Goal: Task Accomplishment & Management: Manage account settings

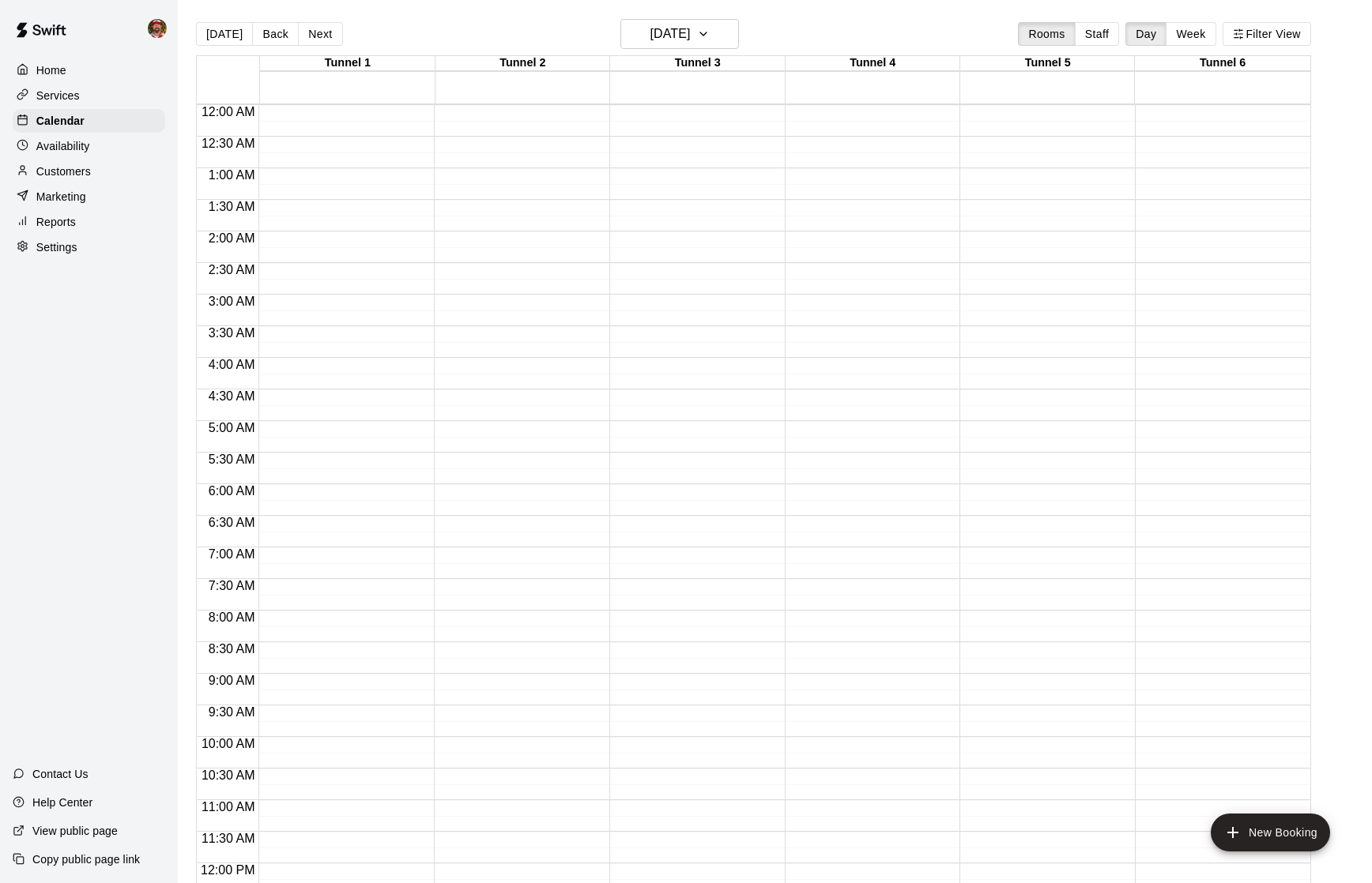
scroll to position [674, 0]
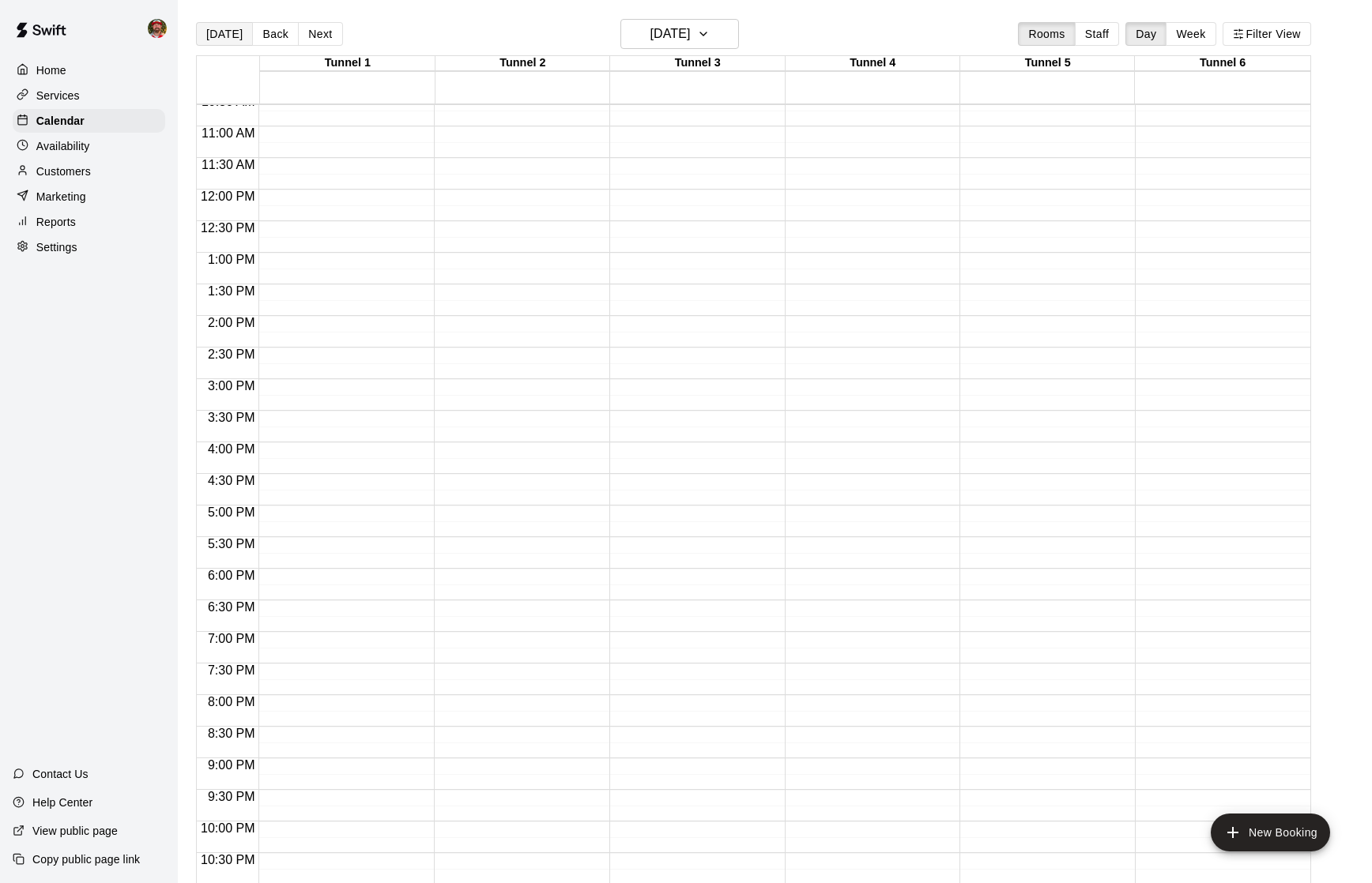
click at [228, 31] on button "[DATE]" at bounding box center [223, 34] width 57 height 24
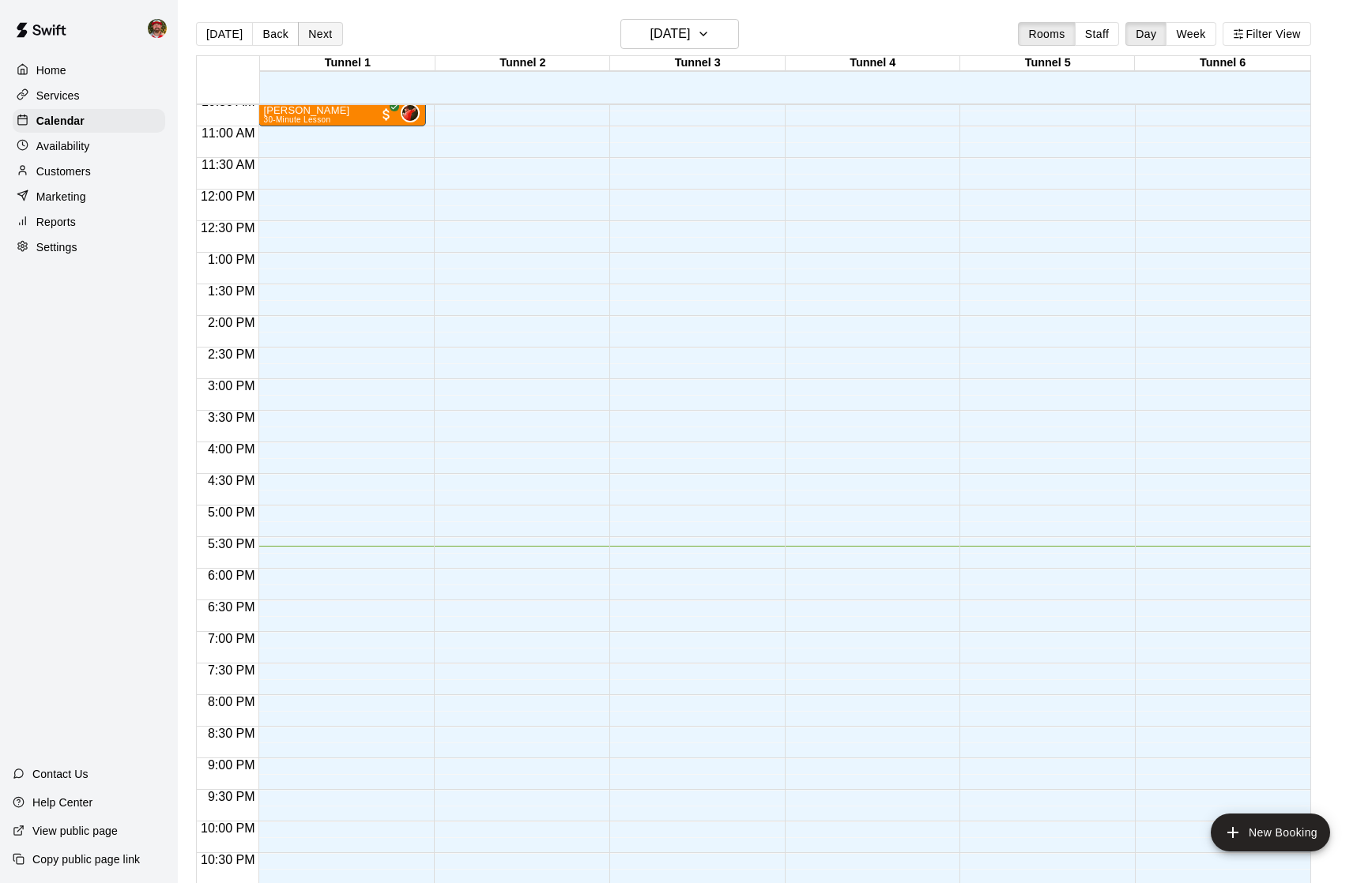
click at [319, 34] on button "Next" at bounding box center [320, 34] width 44 height 24
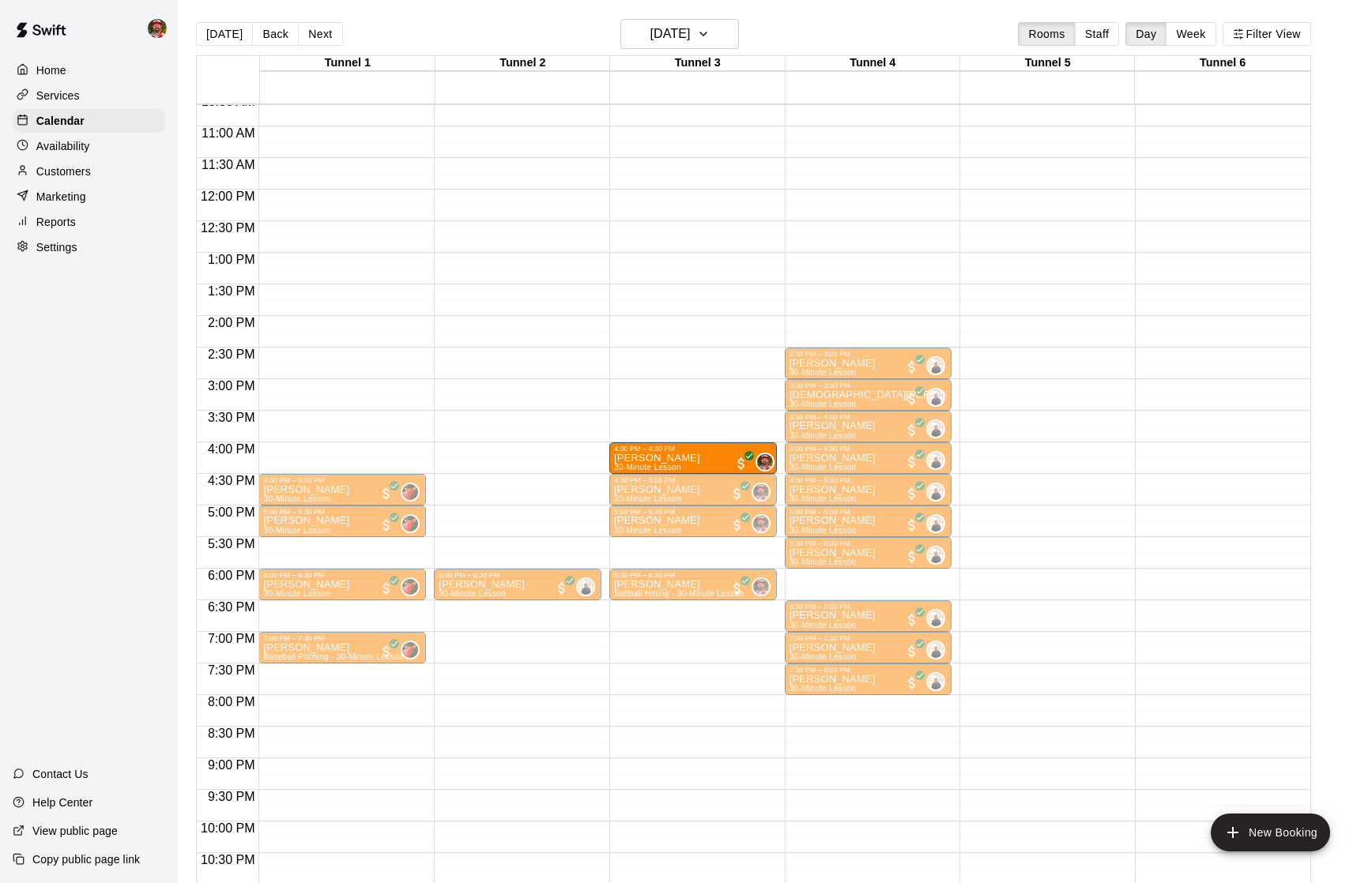
drag, startPoint x: 647, startPoint y: 555, endPoint x: 638, endPoint y: 463, distance: 92.4
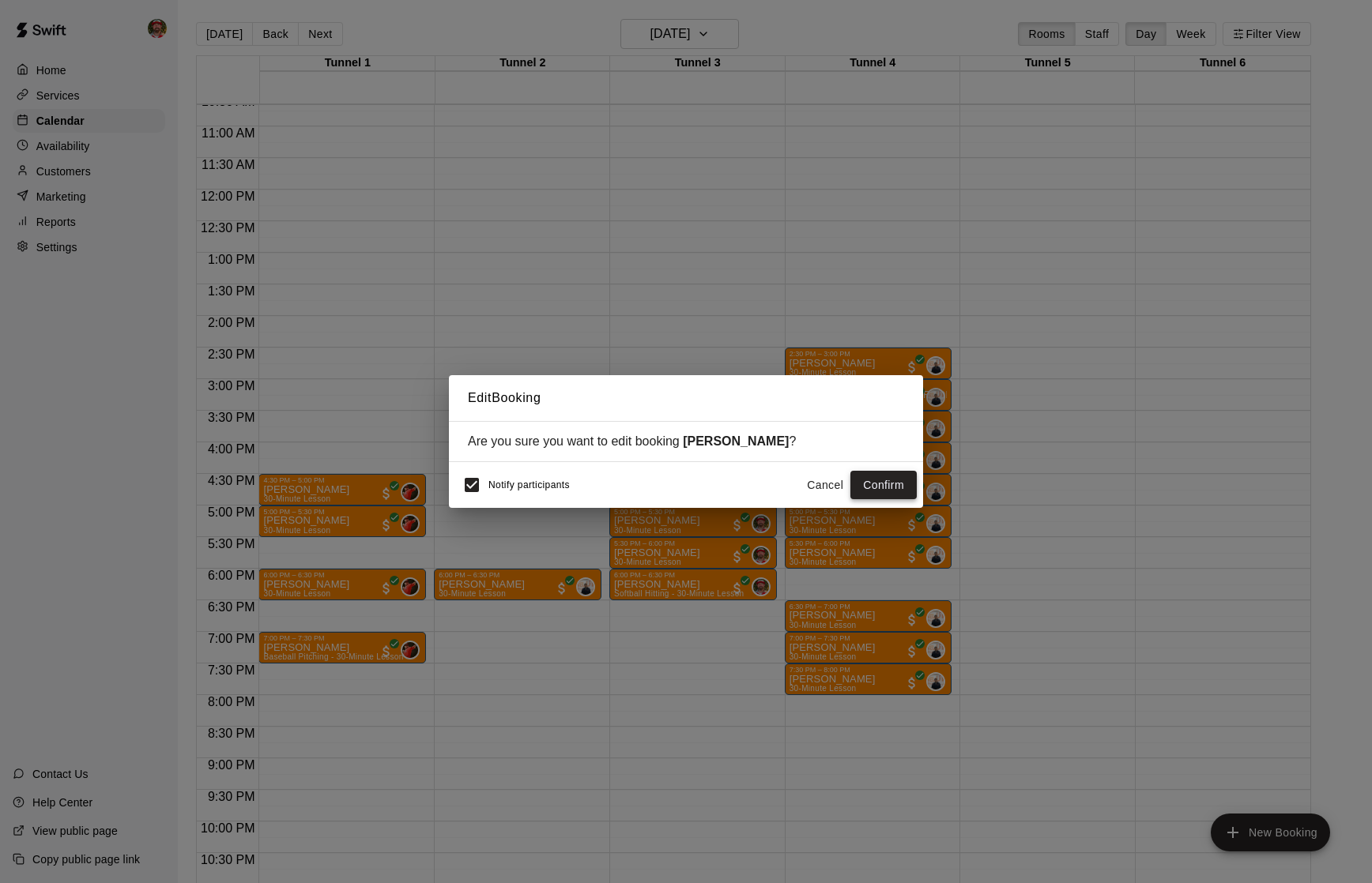
click at [866, 485] on button "Confirm" at bounding box center [883, 486] width 67 height 30
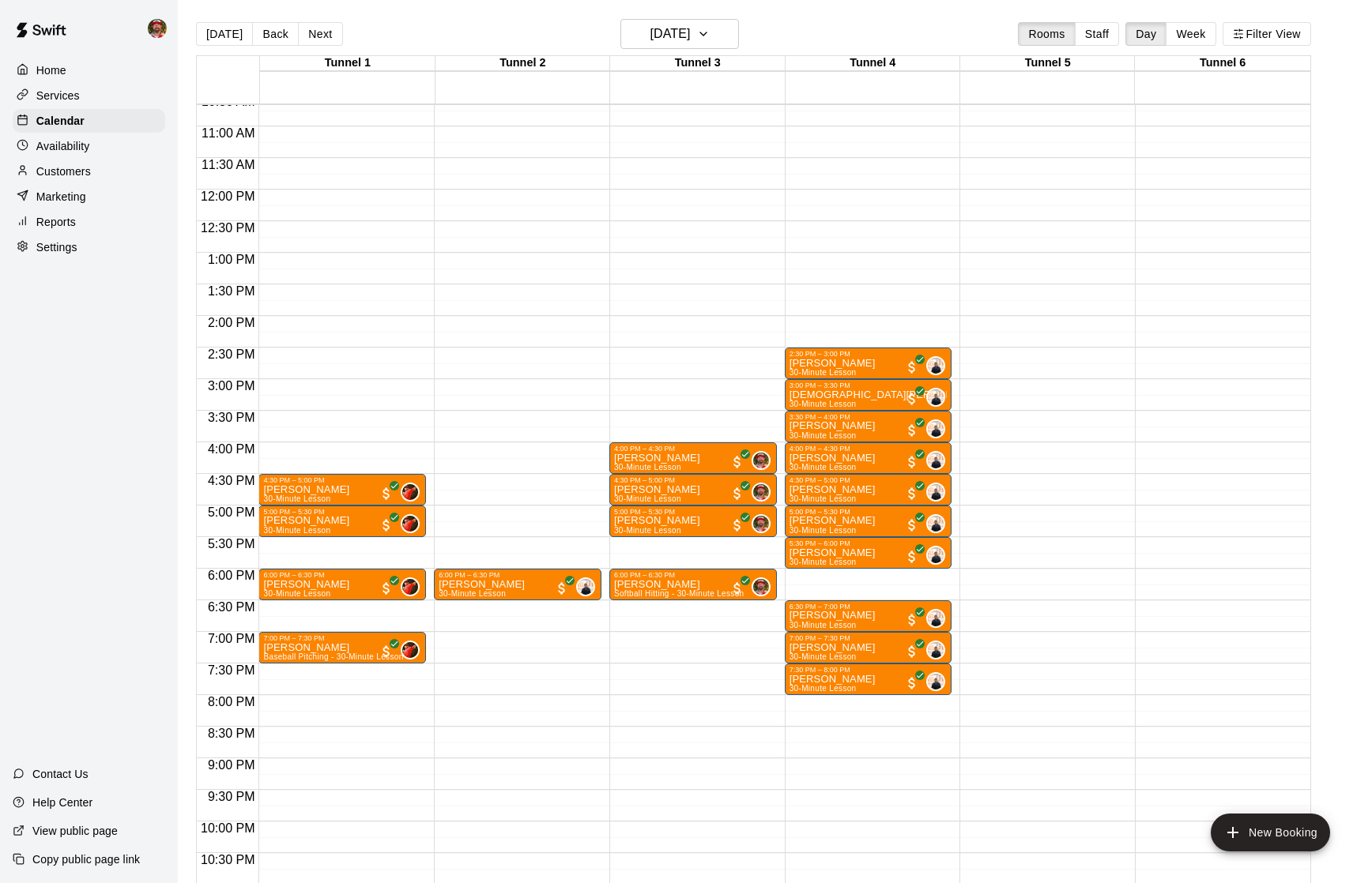
click at [51, 138] on p "Availability" at bounding box center [63, 145] width 54 height 16
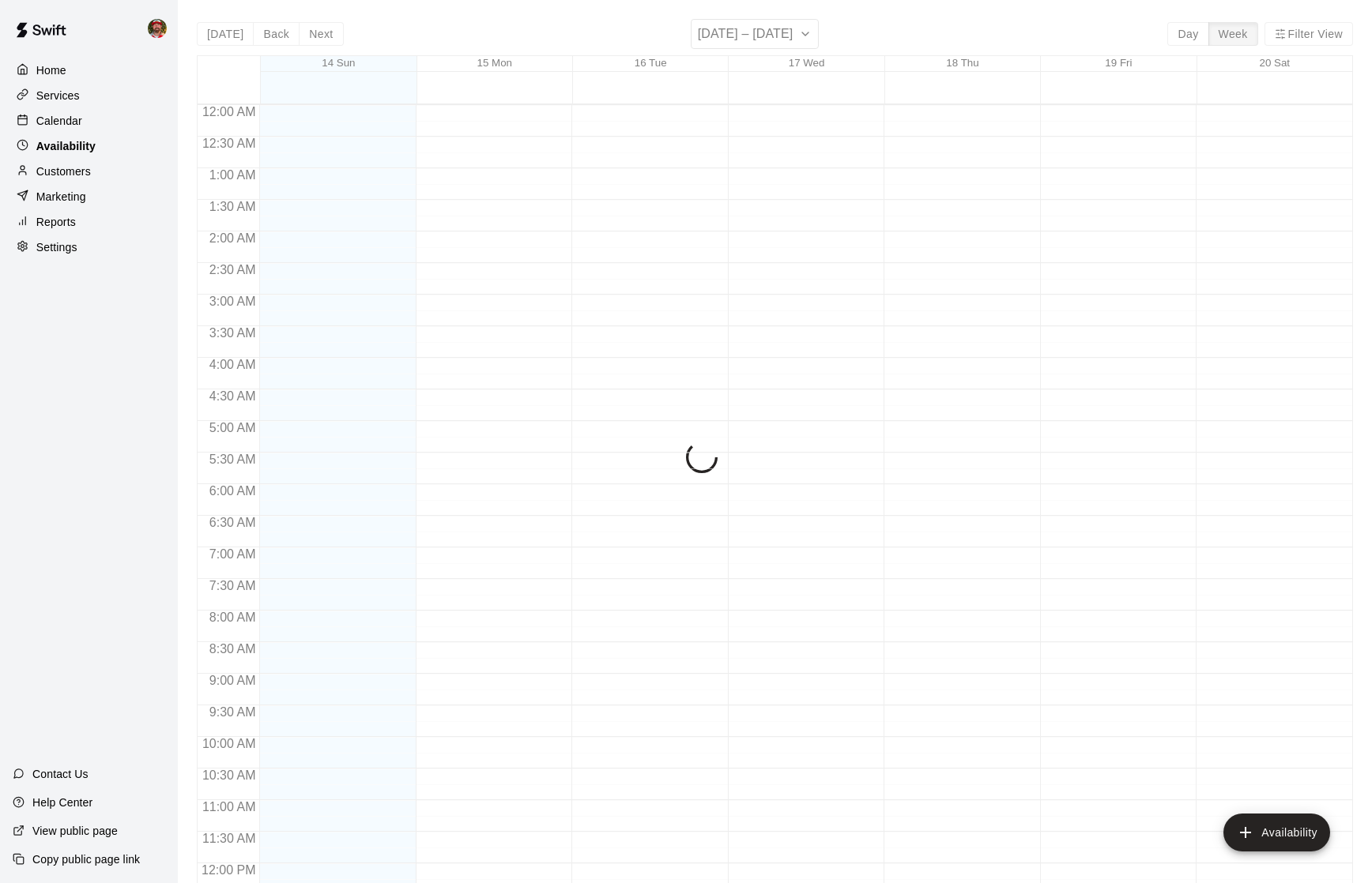
scroll to position [721, 0]
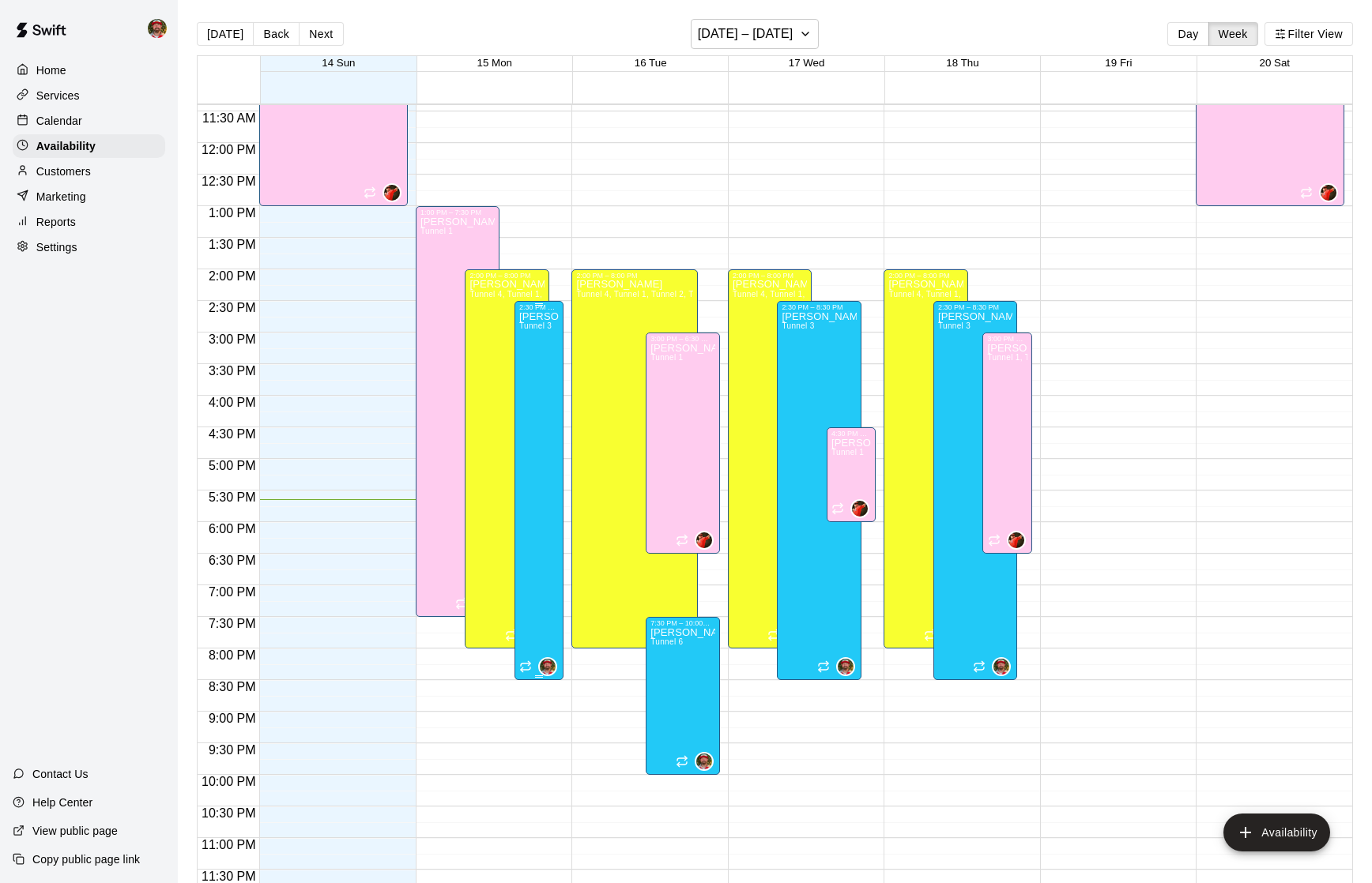
click at [538, 352] on div "Bryan Farrington Tunnel 3" at bounding box center [539, 752] width 40 height 883
click at [537, 330] on icon "edit" at bounding box center [536, 328] width 19 height 19
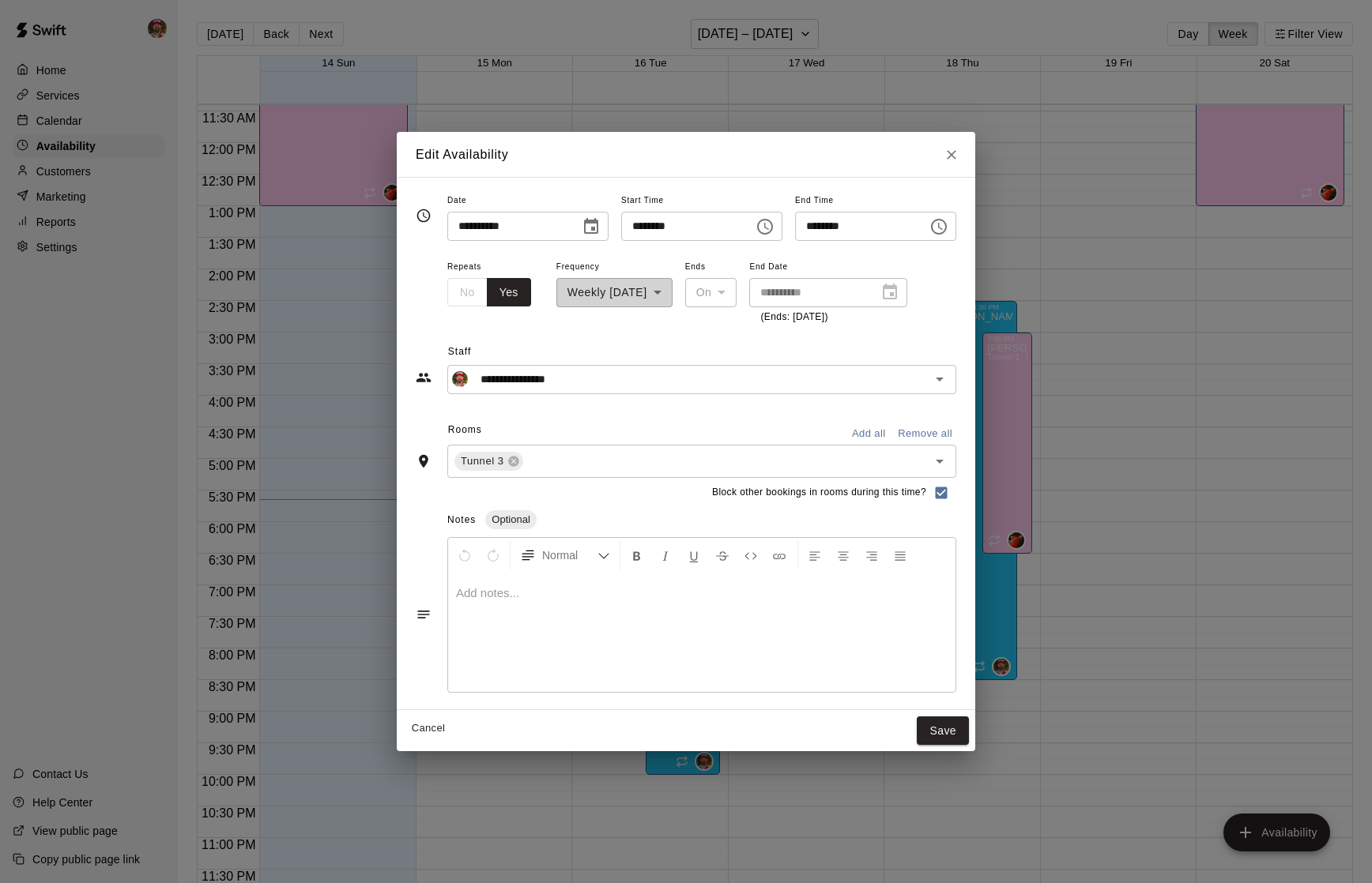
click at [907, 223] on input "********" at bounding box center [856, 226] width 121 height 30
click at [946, 233] on icon "Choose time, selected time is 8:30 PM" at bounding box center [938, 226] width 16 height 16
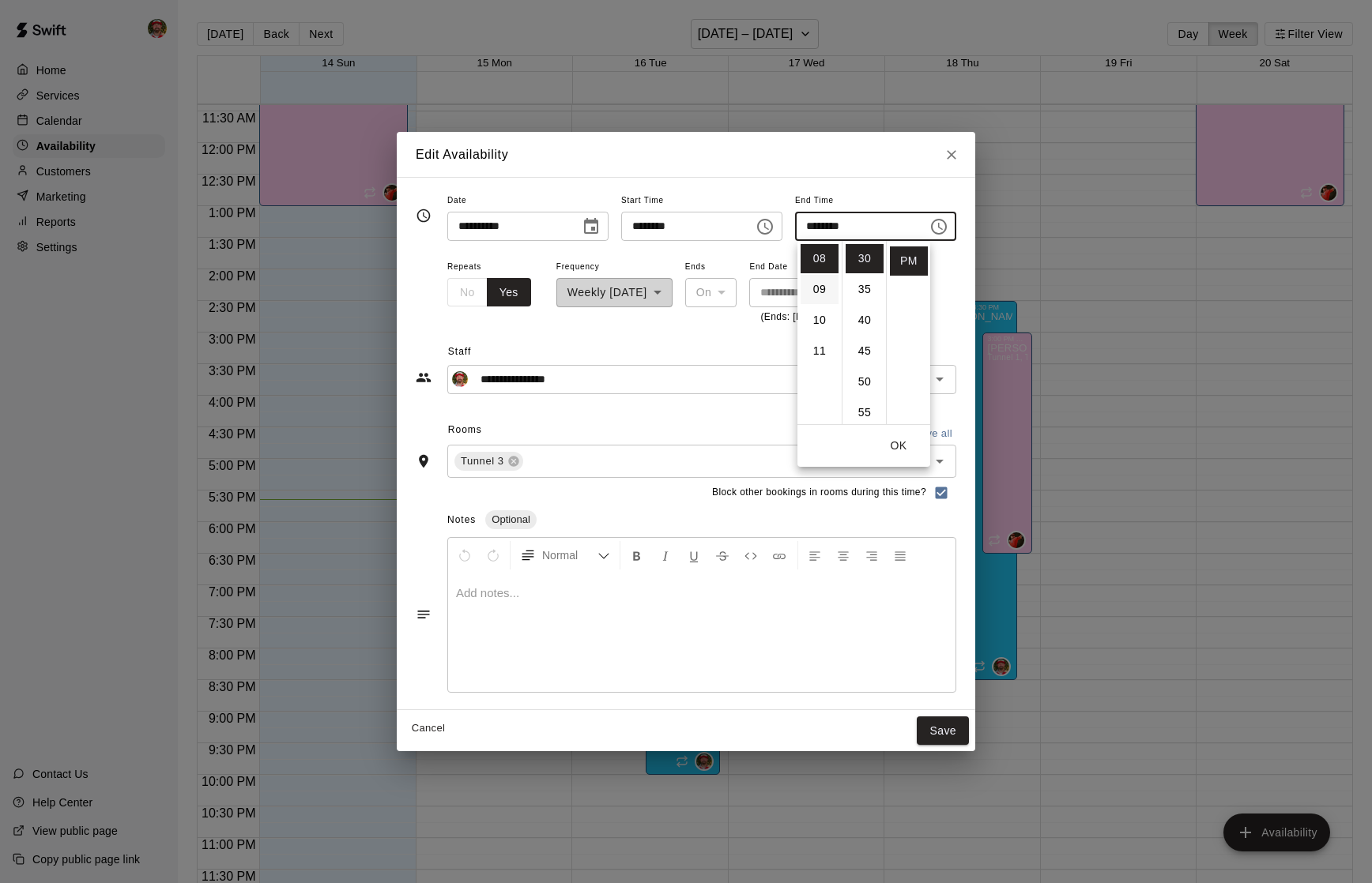
click at [818, 319] on ul "12 01 02 03 04 05 06 07 08 09 10 11" at bounding box center [819, 333] width 44 height 183
click at [819, 229] on input "********" at bounding box center [856, 226] width 121 height 30
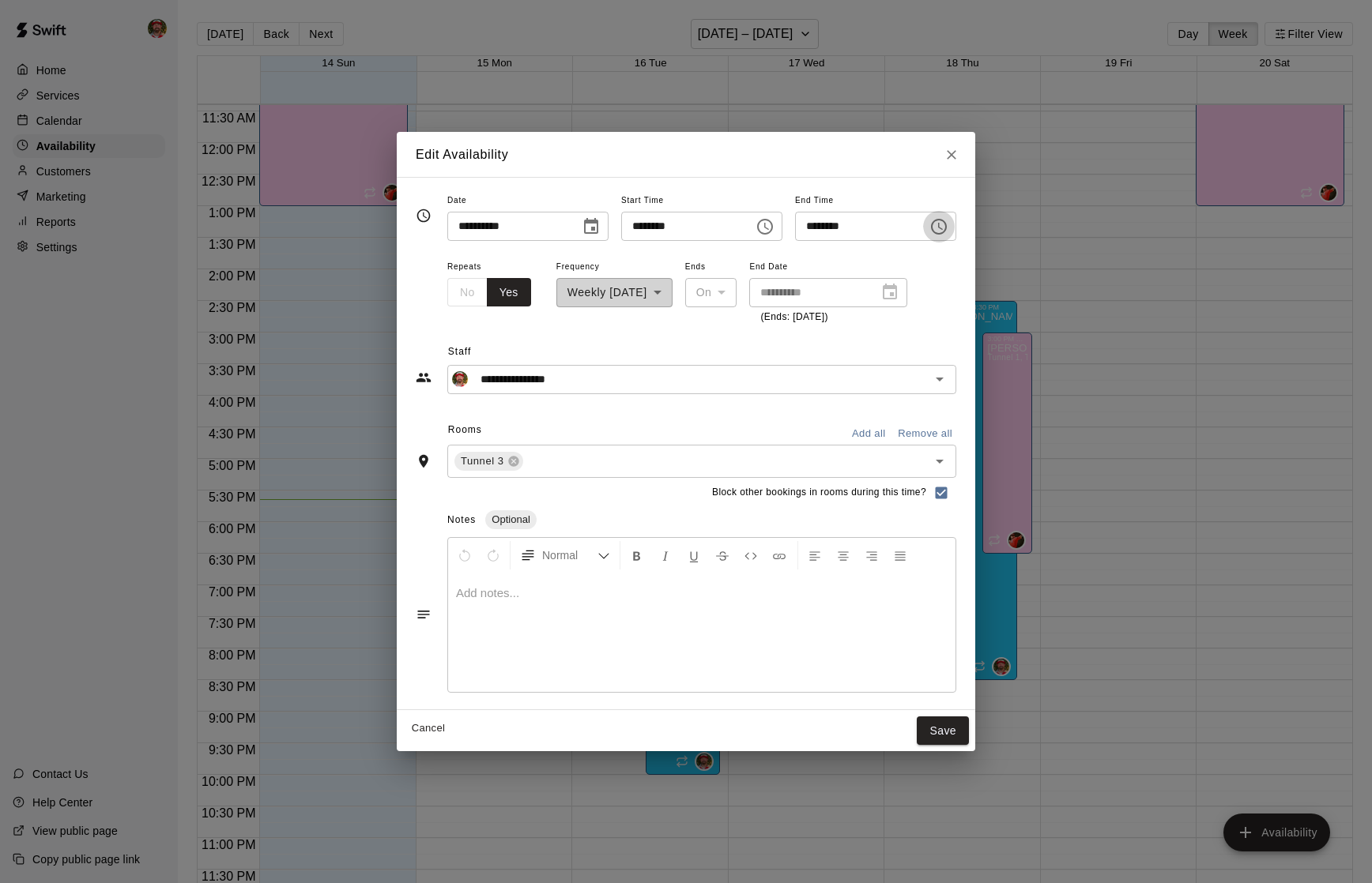
click at [945, 230] on icon "Choose time, selected time is 8:30 PM" at bounding box center [939, 226] width 19 height 19
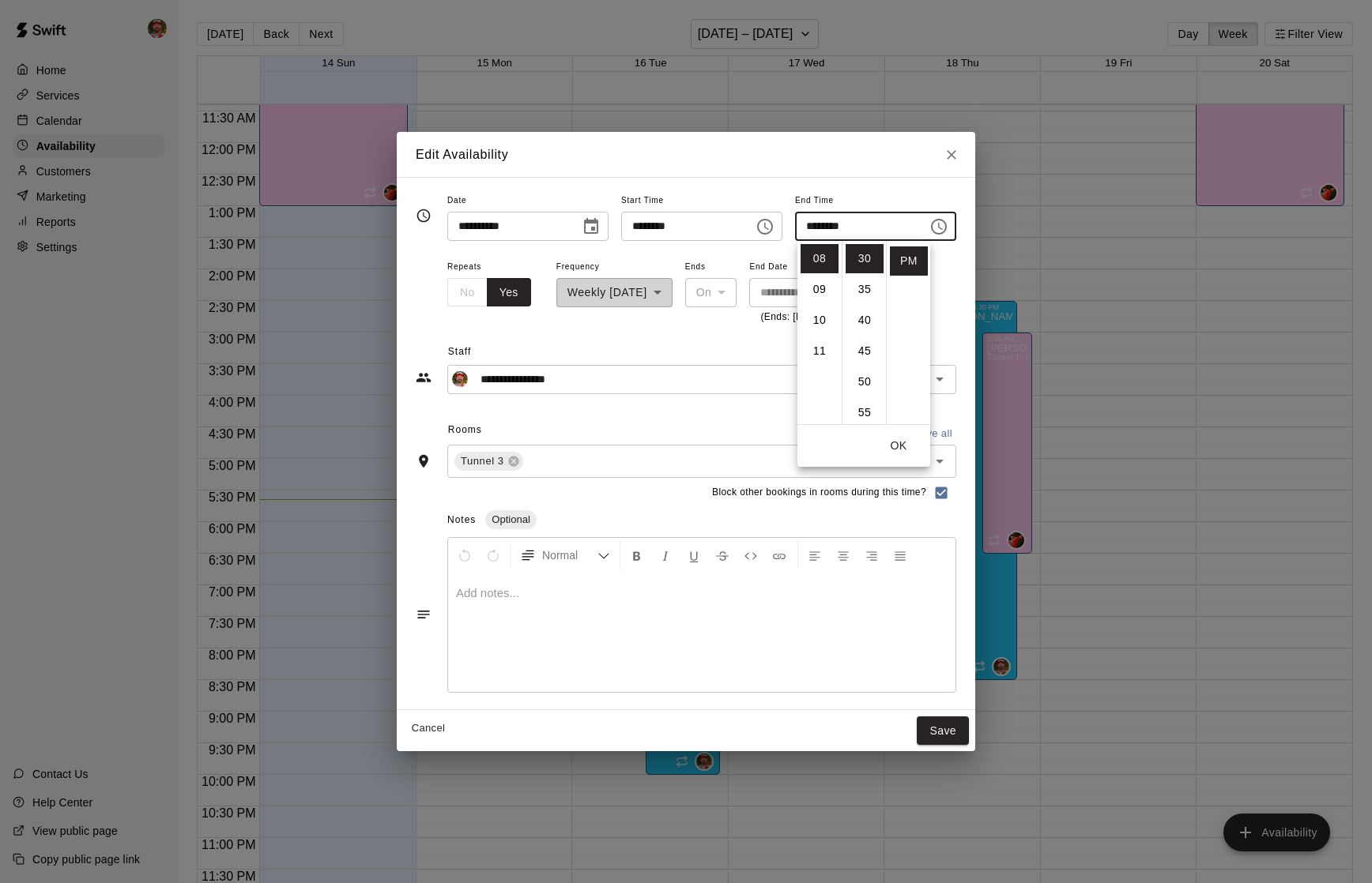
click at [945, 230] on icon "Choose time, selected time is 8:30 PM" at bounding box center [939, 226] width 19 height 19
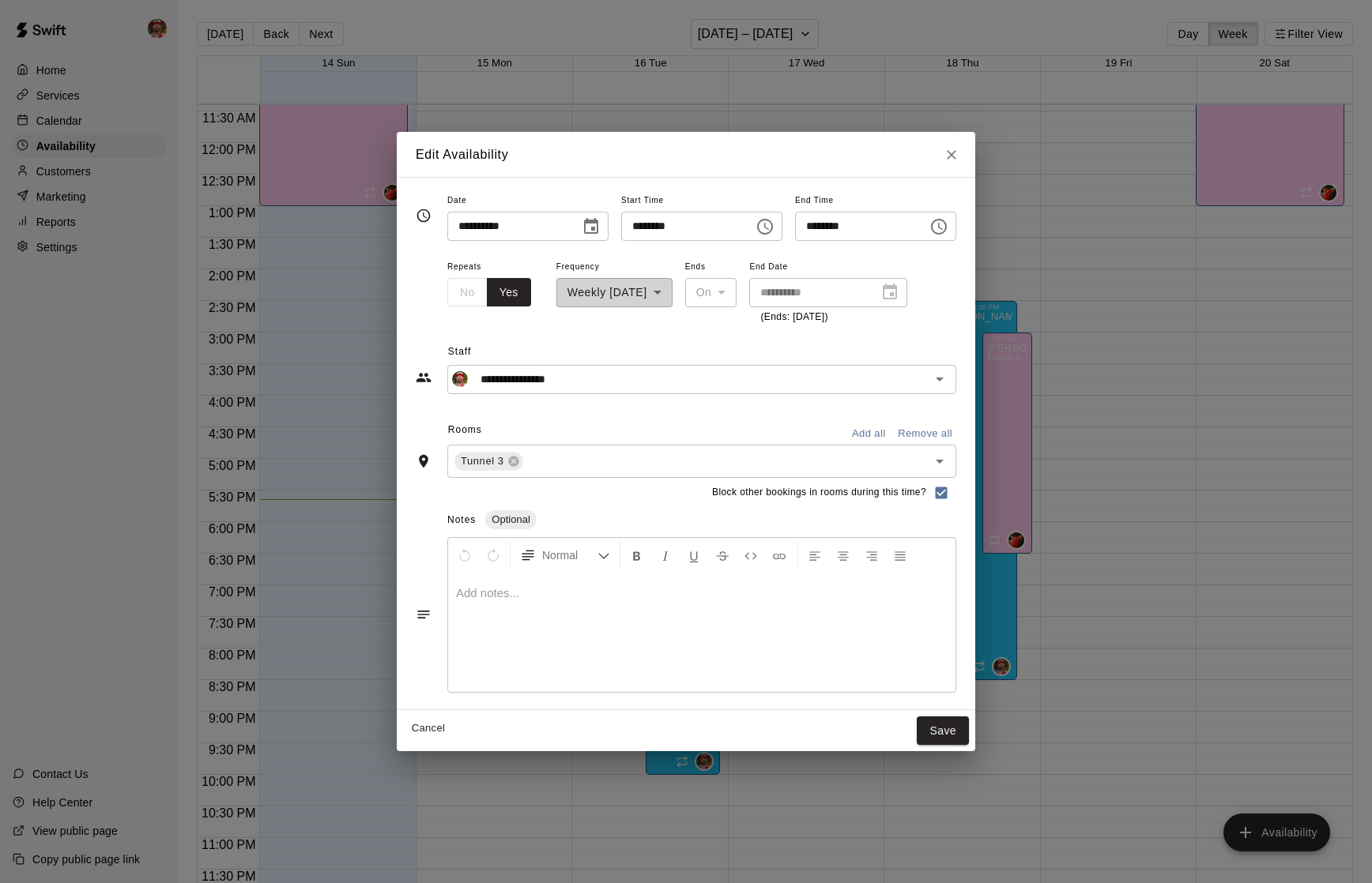
drag, startPoint x: 822, startPoint y: 225, endPoint x: 862, endPoint y: 225, distance: 40.0
click at [822, 225] on input "********" at bounding box center [856, 226] width 121 height 30
click at [943, 224] on icon "Choose time, selected time is 8:30 PM" at bounding box center [939, 226] width 19 height 19
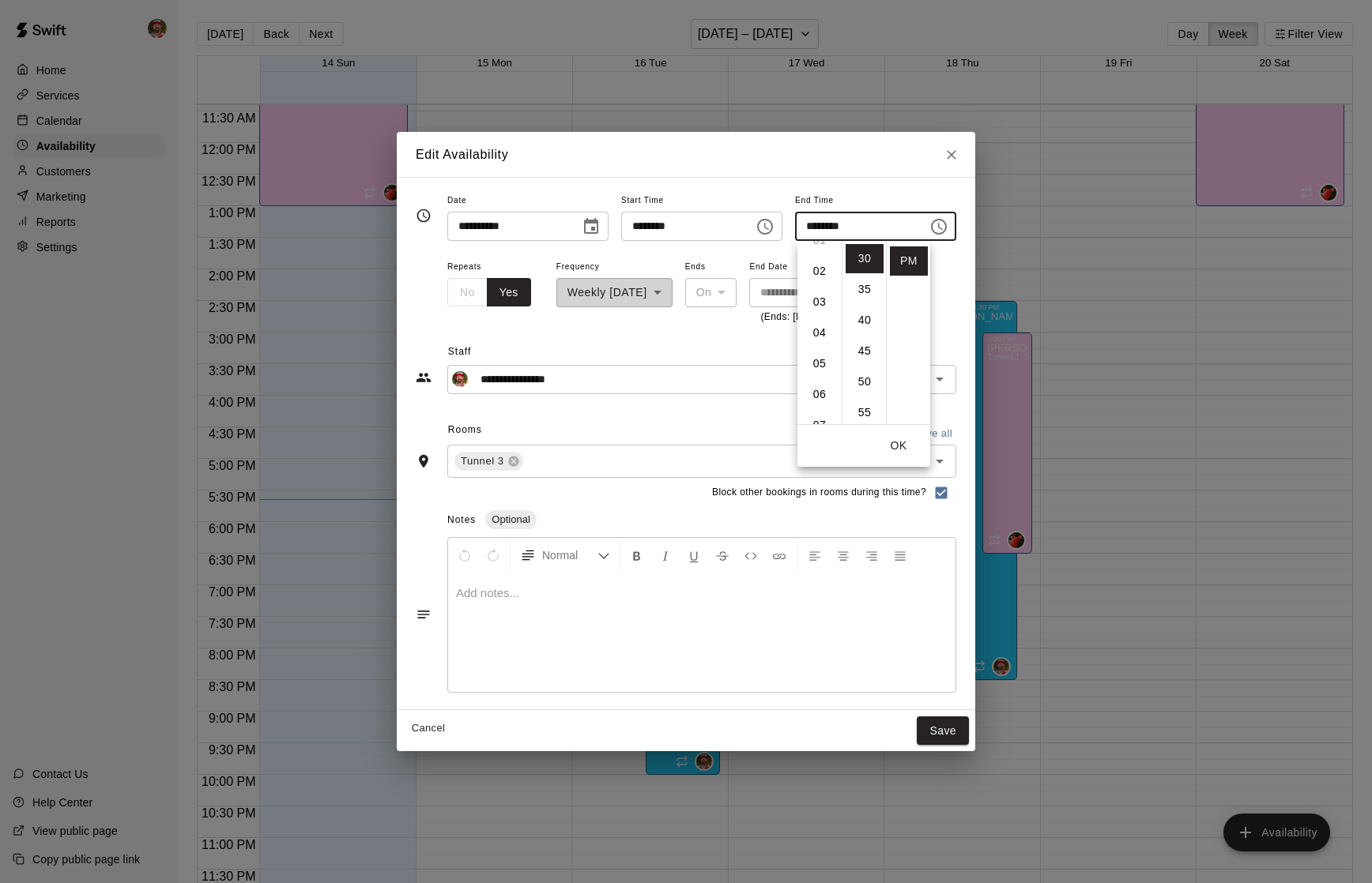
scroll to position [0, 0]
click at [816, 401] on li "05" at bounding box center [819, 413] width 38 height 30
type input "********"
click at [897, 448] on button "OK" at bounding box center [898, 446] width 51 height 30
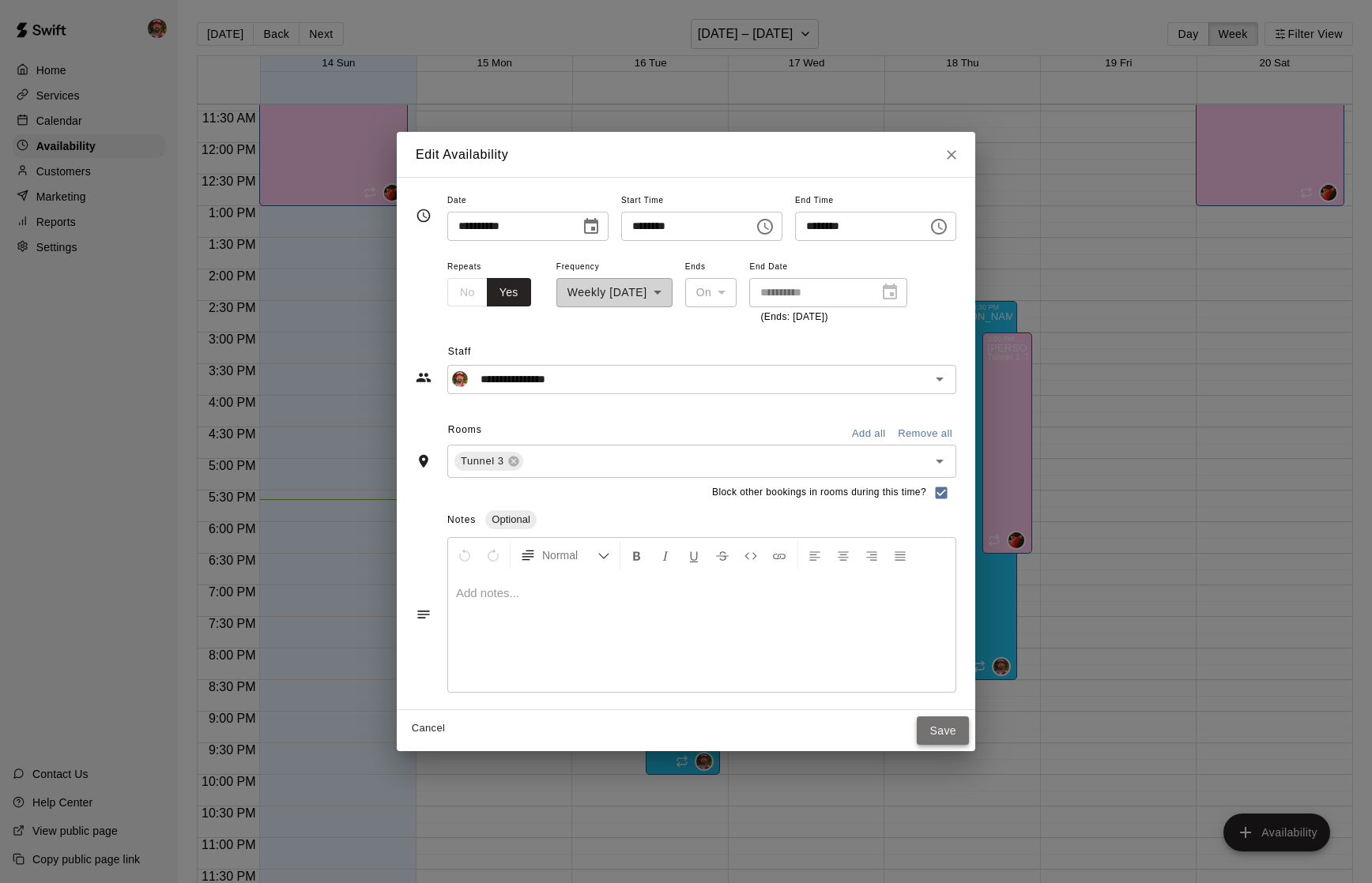
click at [948, 721] on button "Save" at bounding box center [943, 731] width 52 height 30
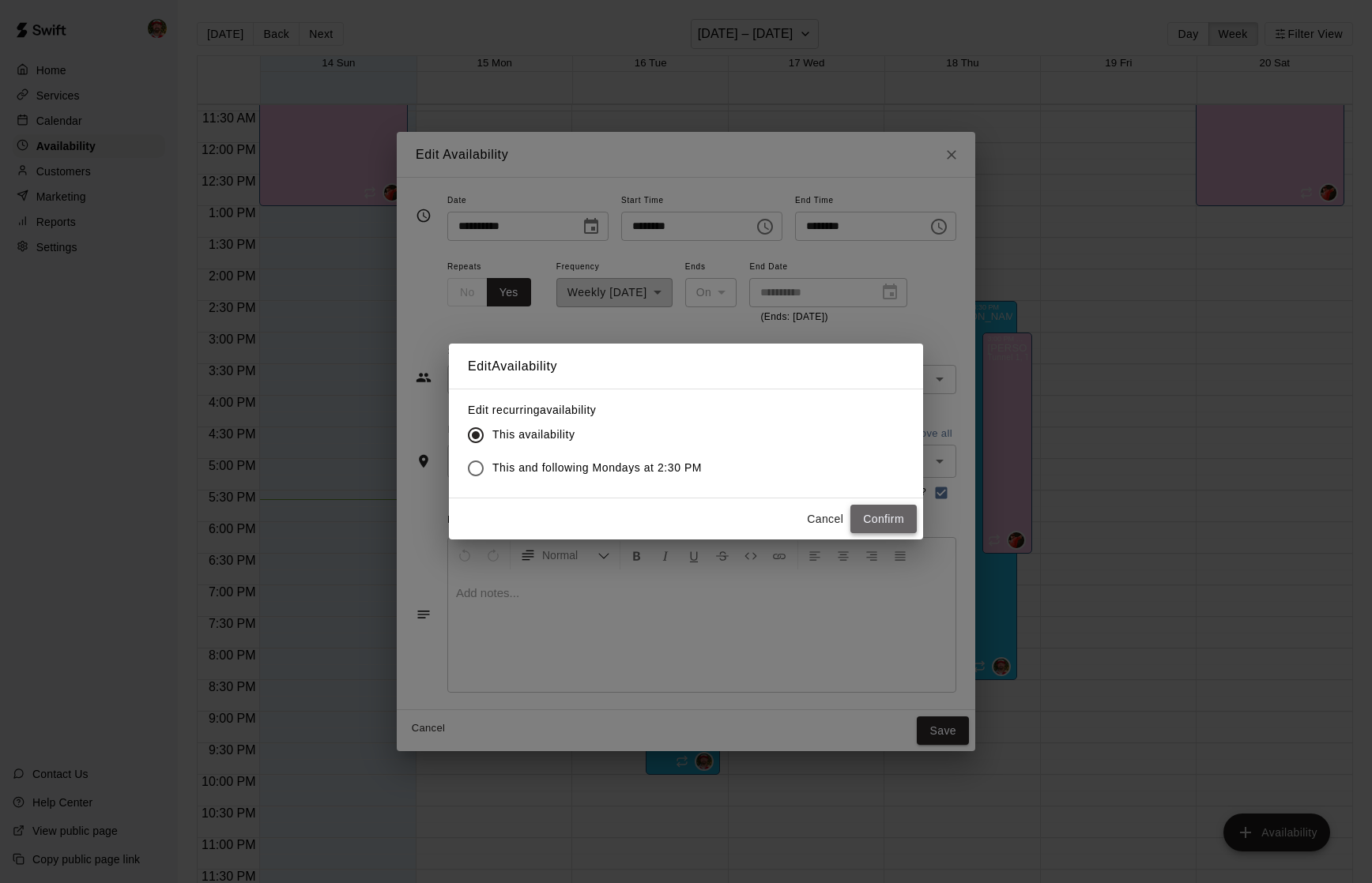
click at [866, 518] on button "Confirm" at bounding box center [883, 520] width 67 height 30
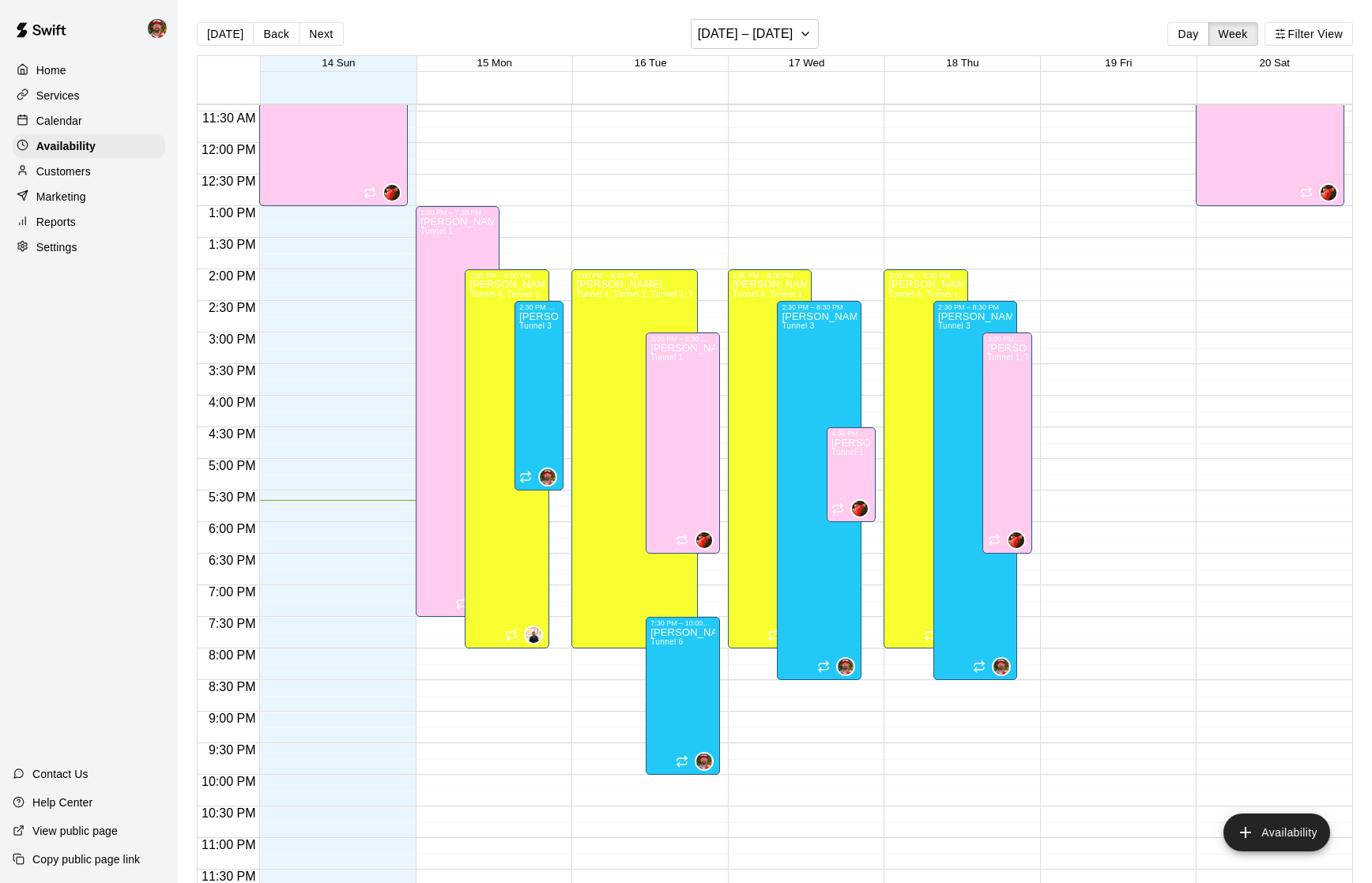
click at [83, 126] on div "Calendar" at bounding box center [89, 121] width 153 height 24
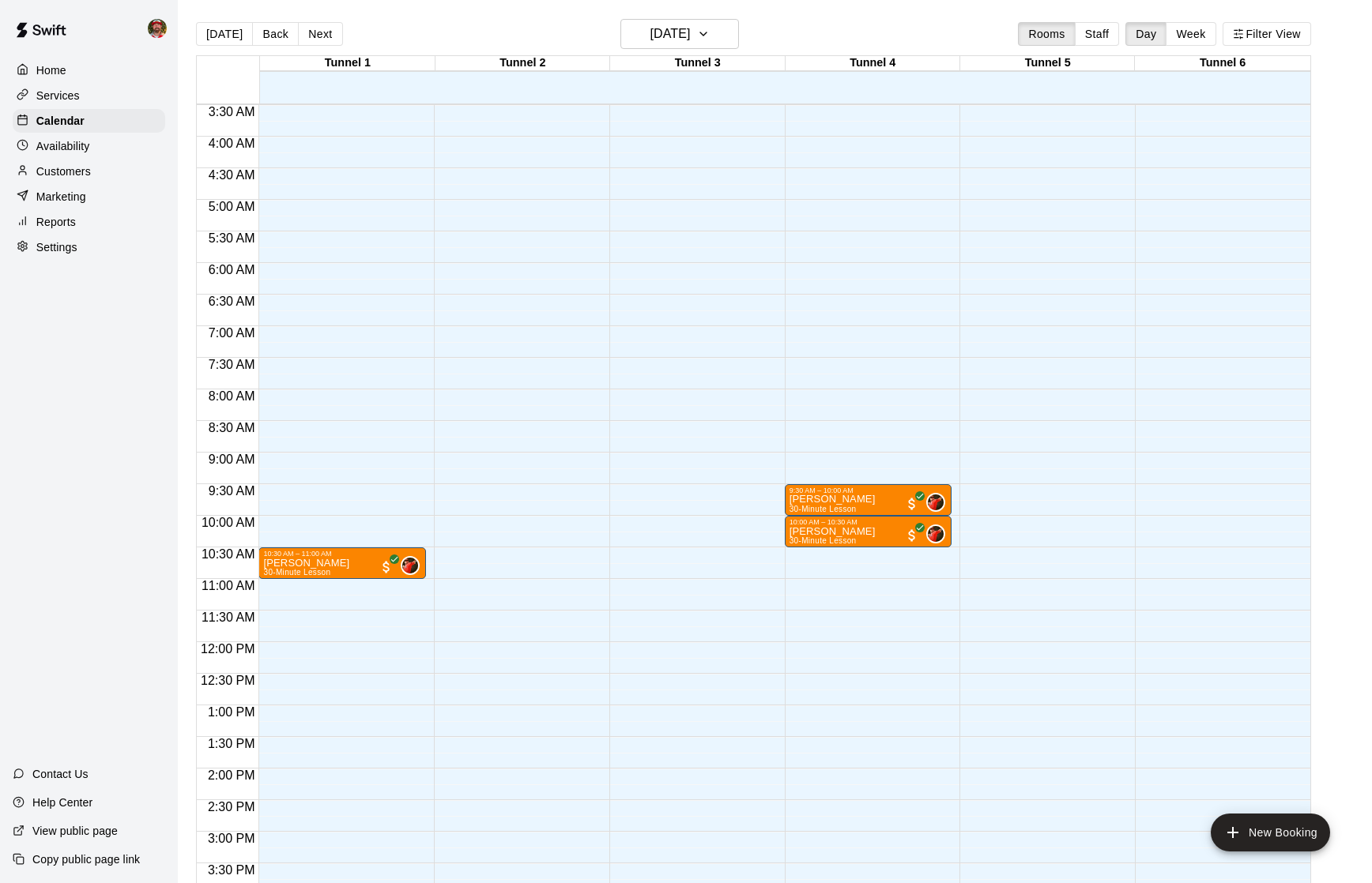
scroll to position [213, 0]
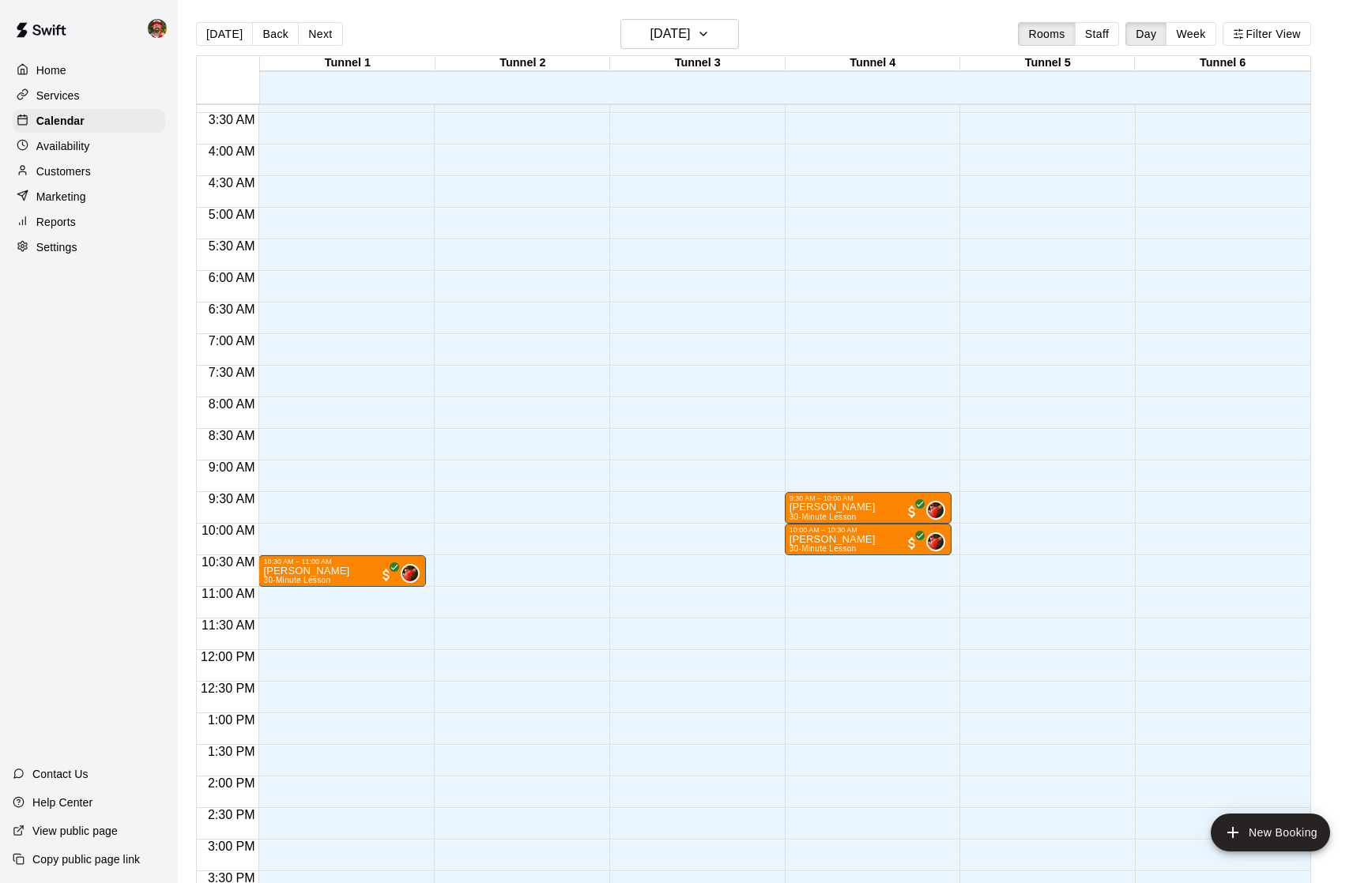
drag, startPoint x: 319, startPoint y: 35, endPoint x: 333, endPoint y: 67, distance: 34.9
click at [319, 35] on button "Next" at bounding box center [320, 34] width 44 height 24
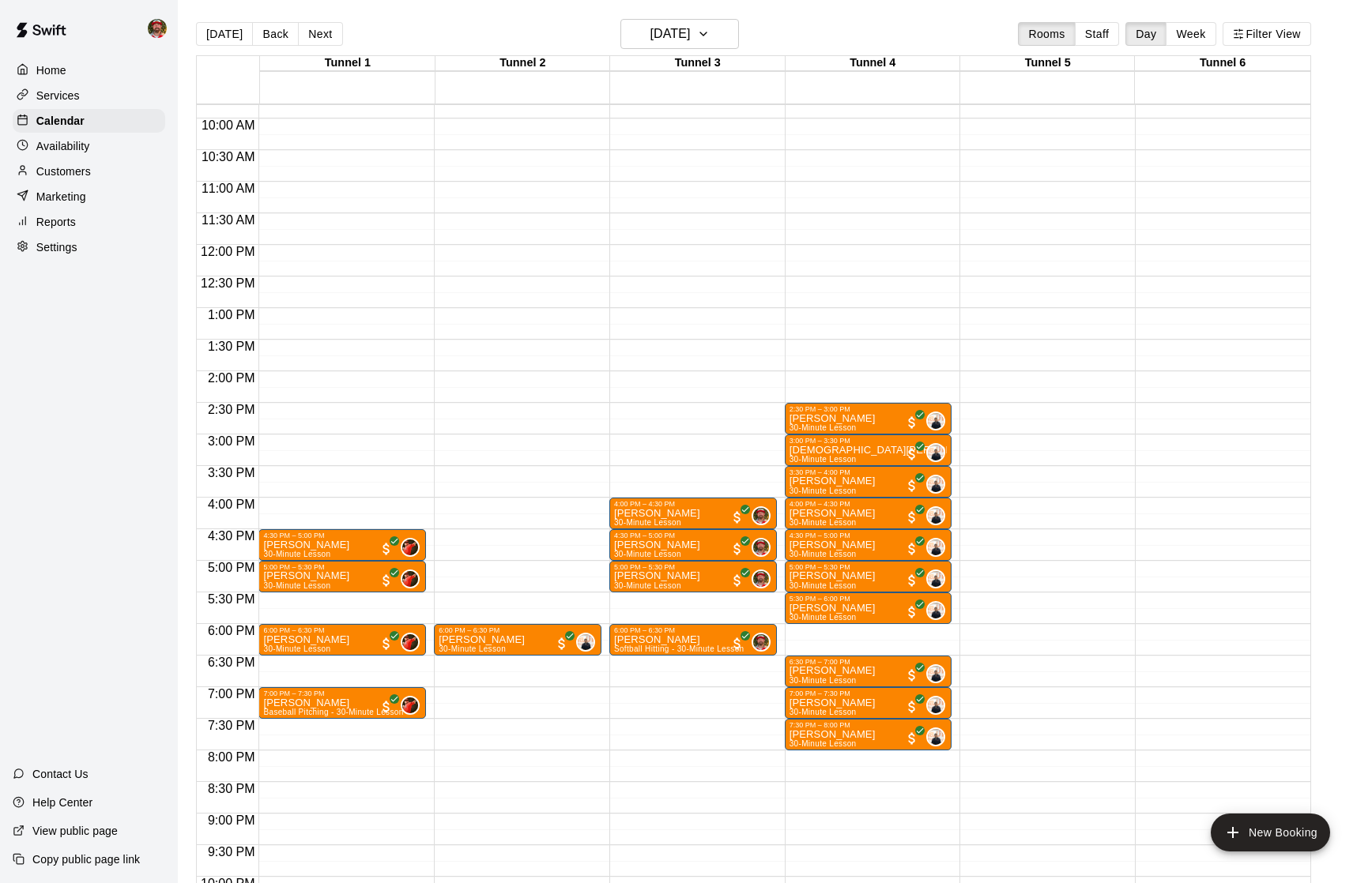
scroll to position [632, 0]
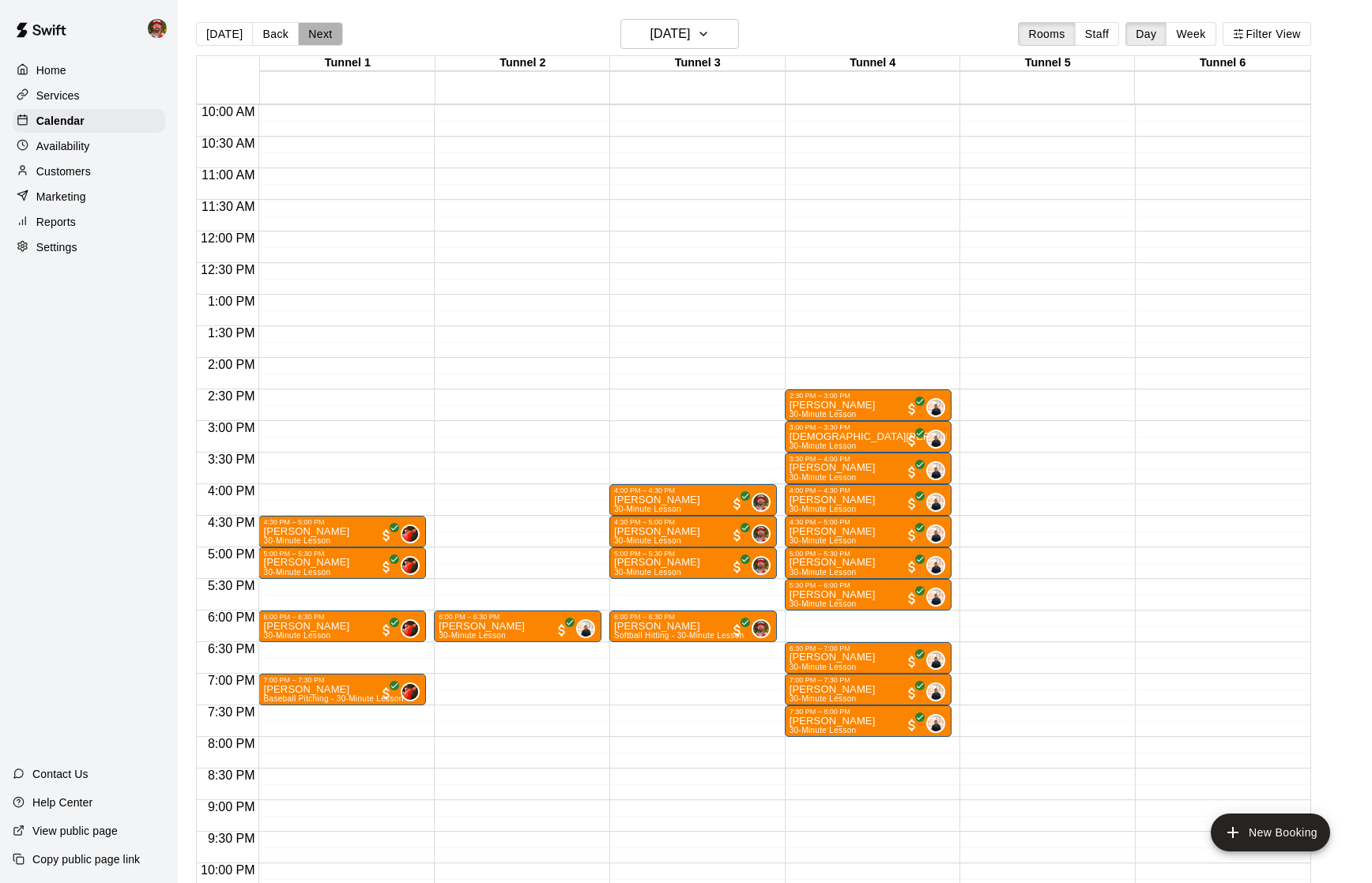
click at [314, 30] on button "Next" at bounding box center [320, 34] width 44 height 24
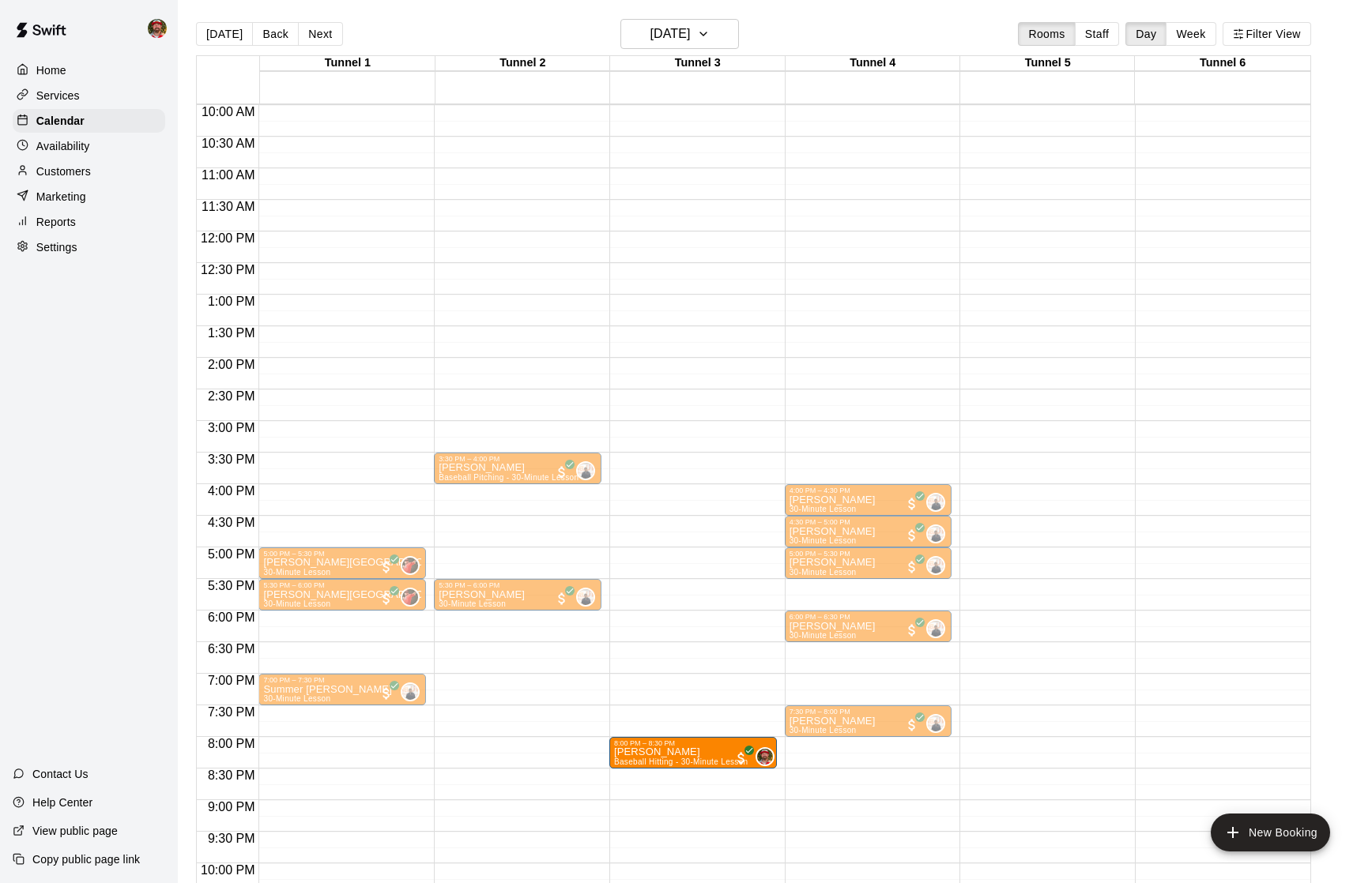
drag, startPoint x: 1175, startPoint y: 751, endPoint x: 756, endPoint y: 751, distance: 419.0
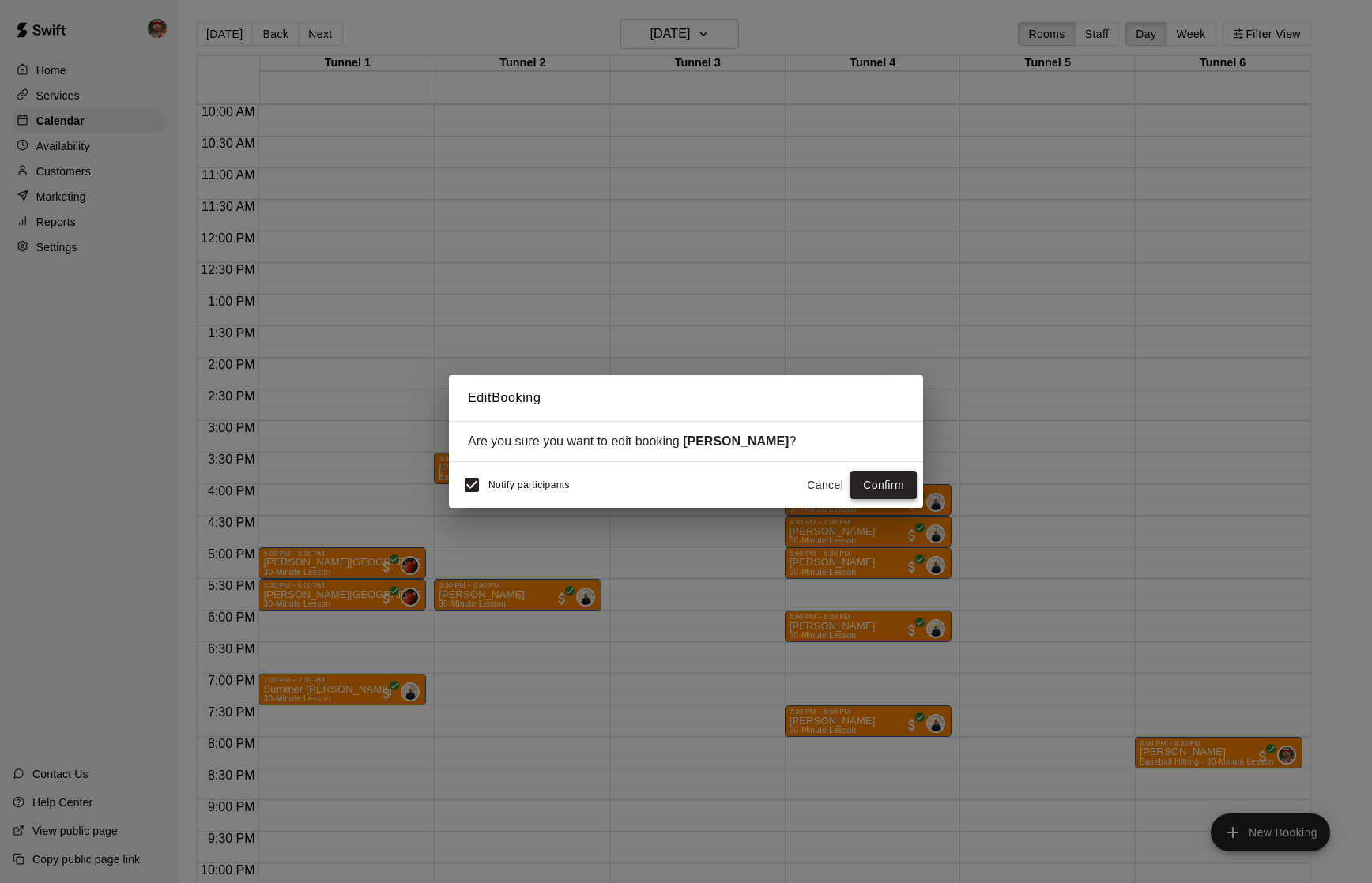
click at [871, 485] on button "Confirm" at bounding box center [883, 486] width 67 height 30
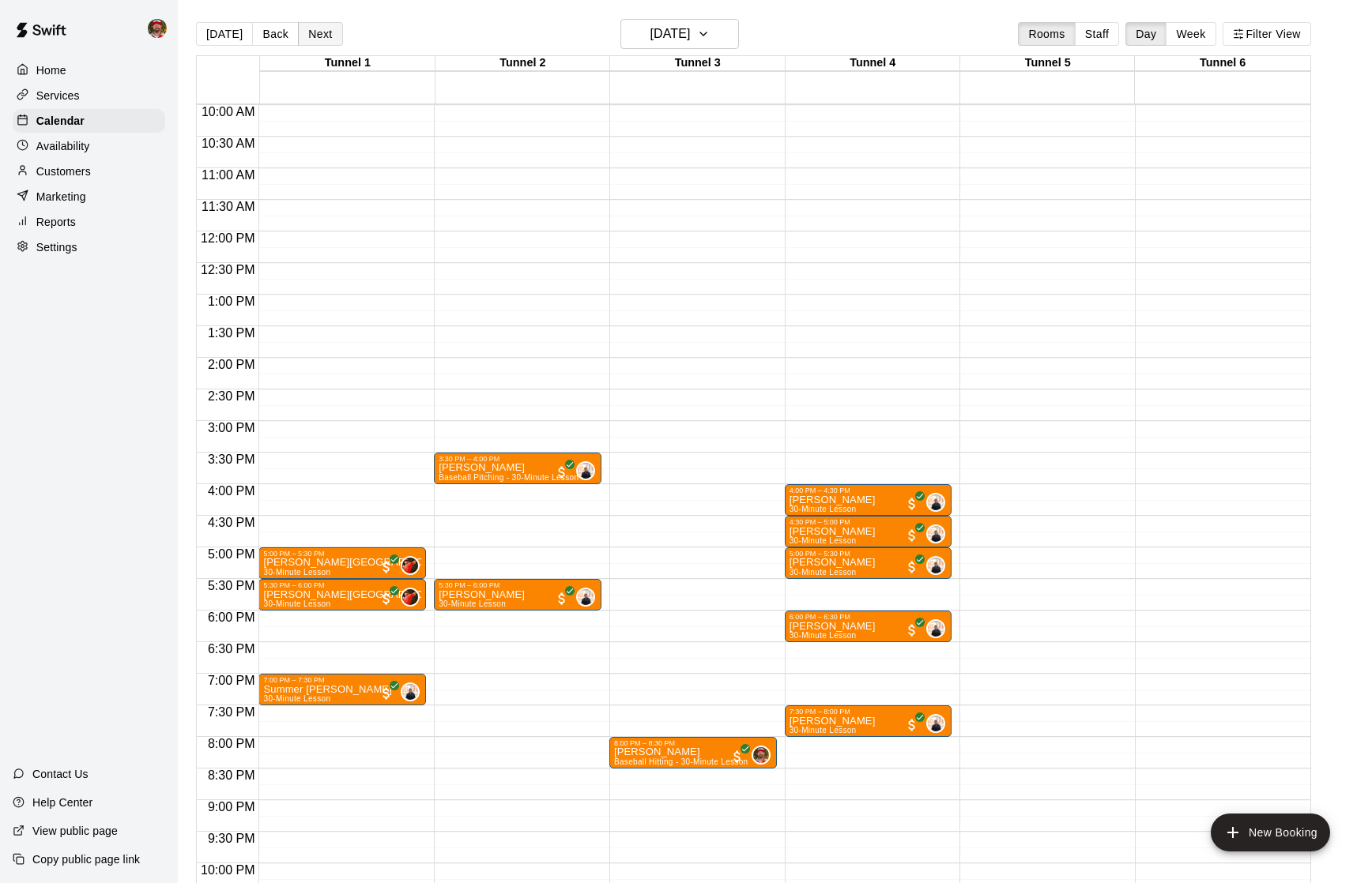
click at [306, 30] on button "Next" at bounding box center [320, 34] width 44 height 24
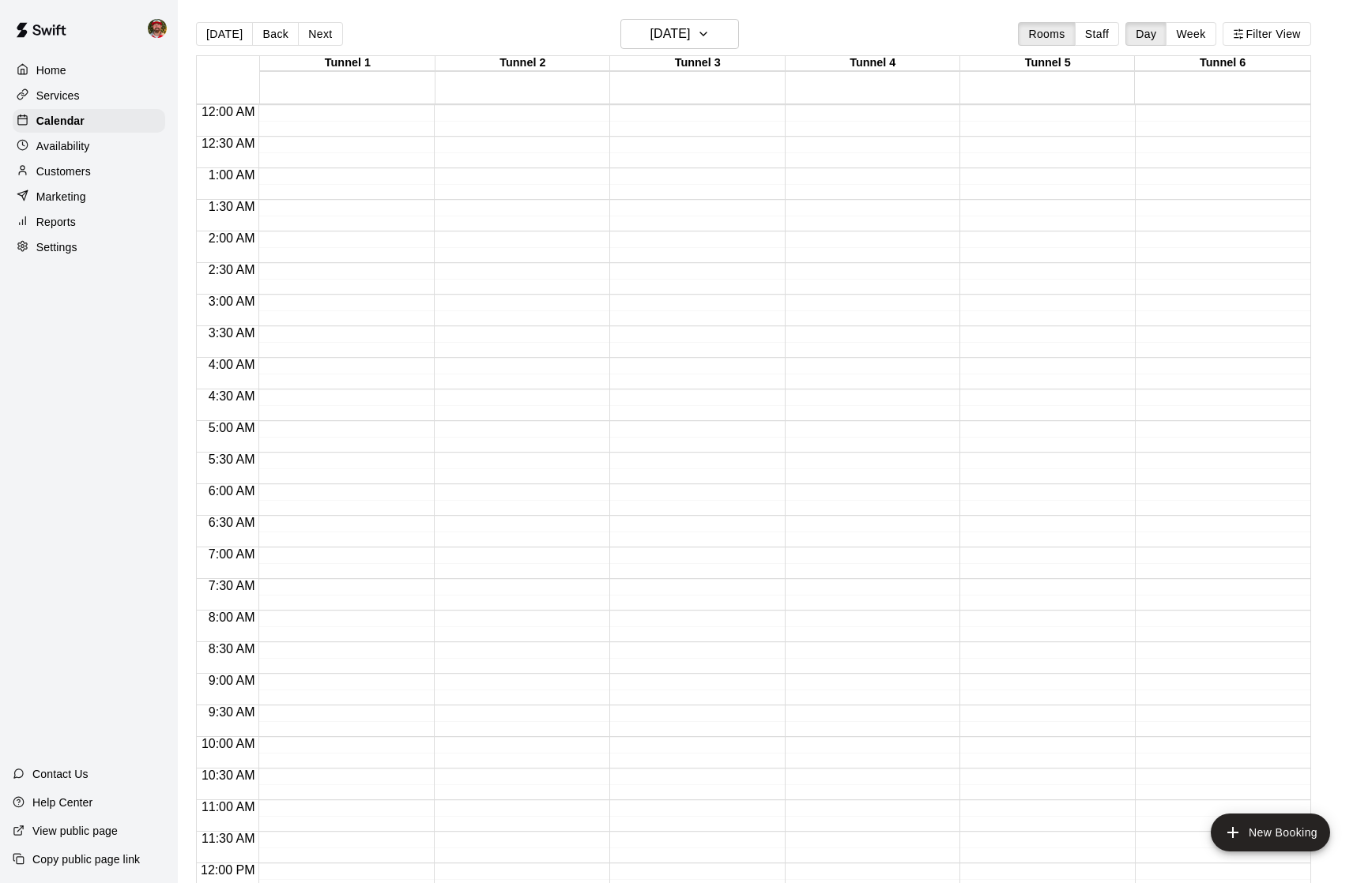
scroll to position [674, 0]
